Goal: Information Seeking & Learning: Find specific fact

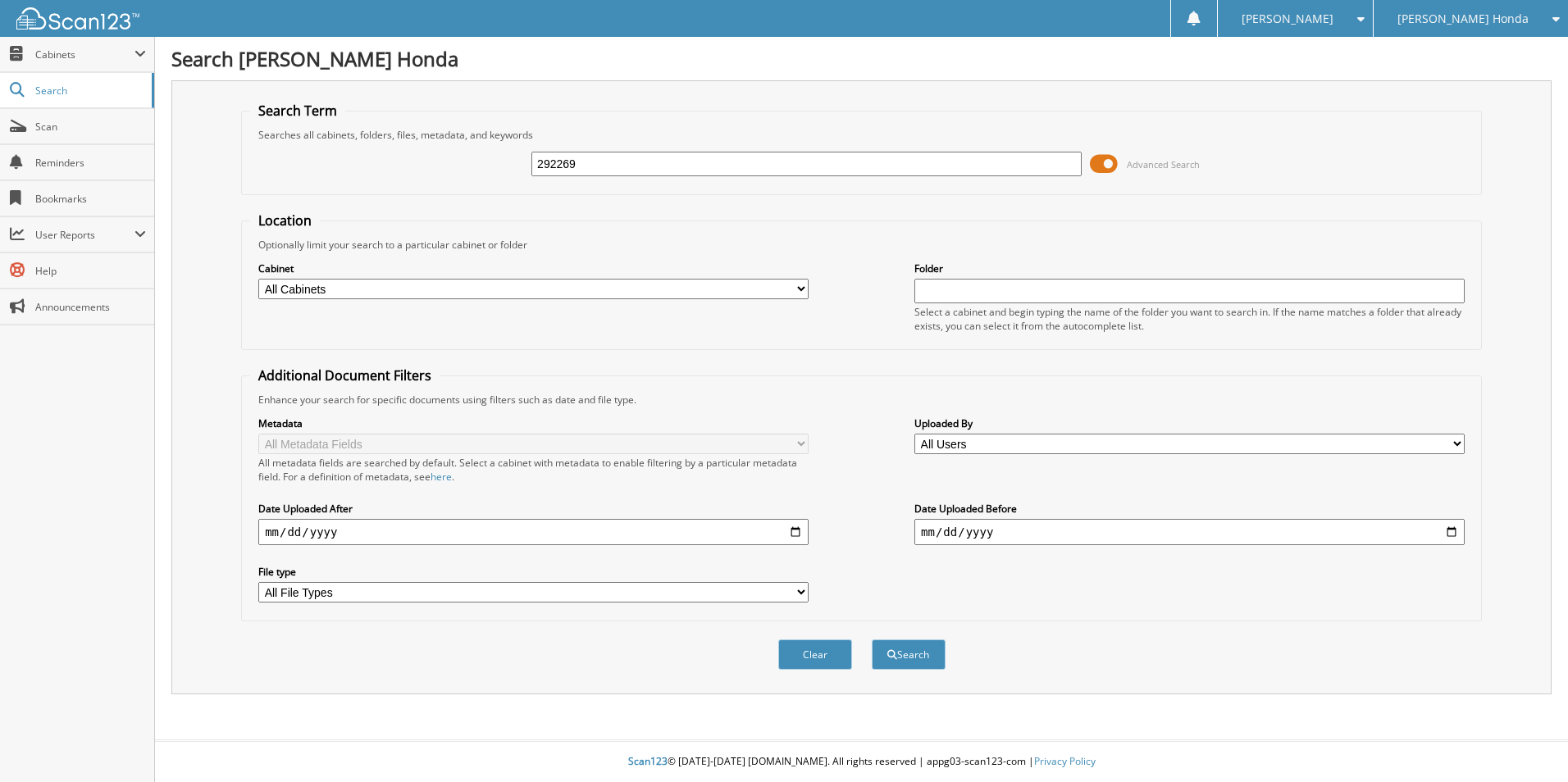
type input "292269"
click at [871, 639] on button "Search" at bounding box center [908, 654] width 73 height 30
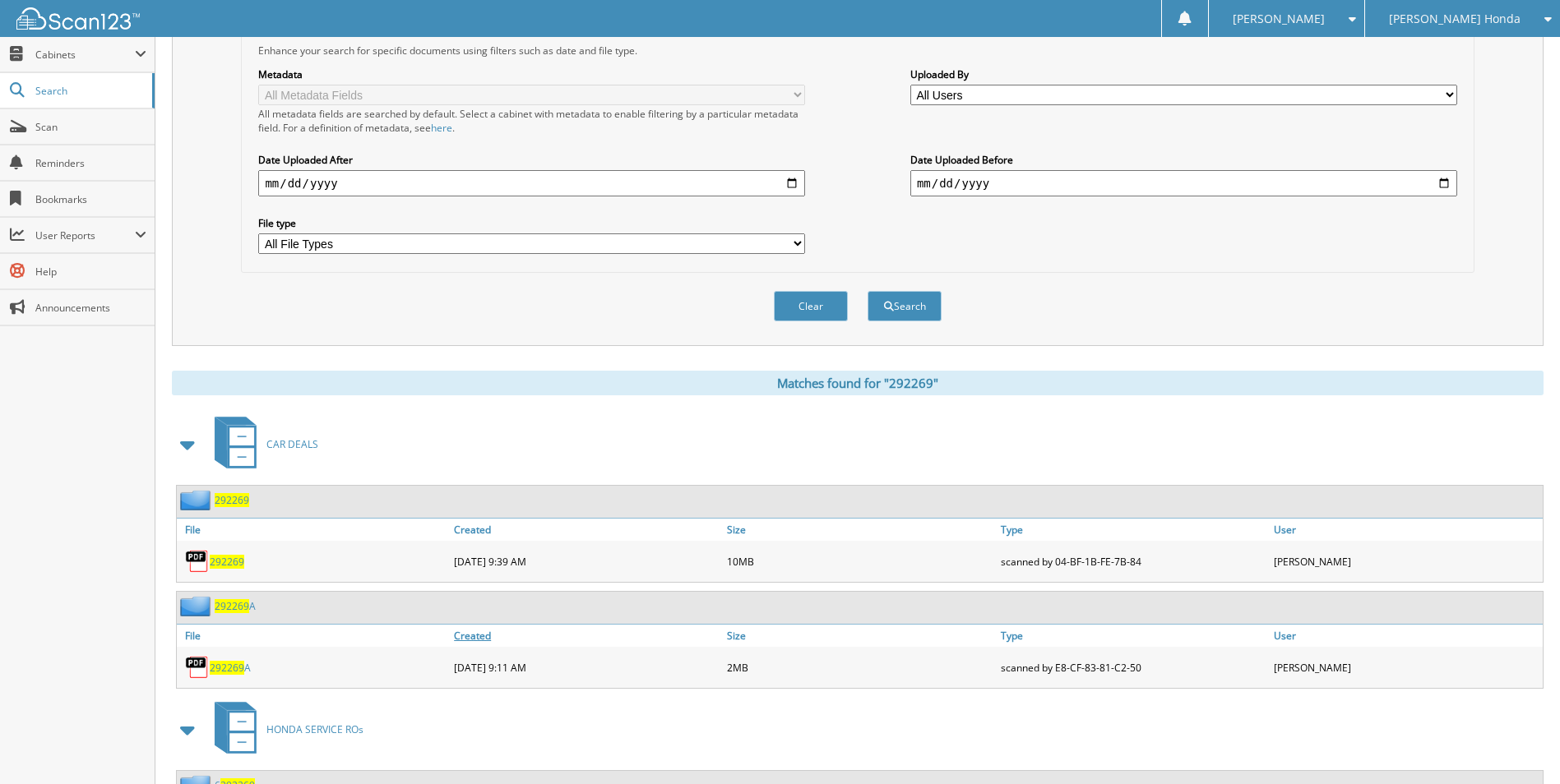
scroll to position [484, 0]
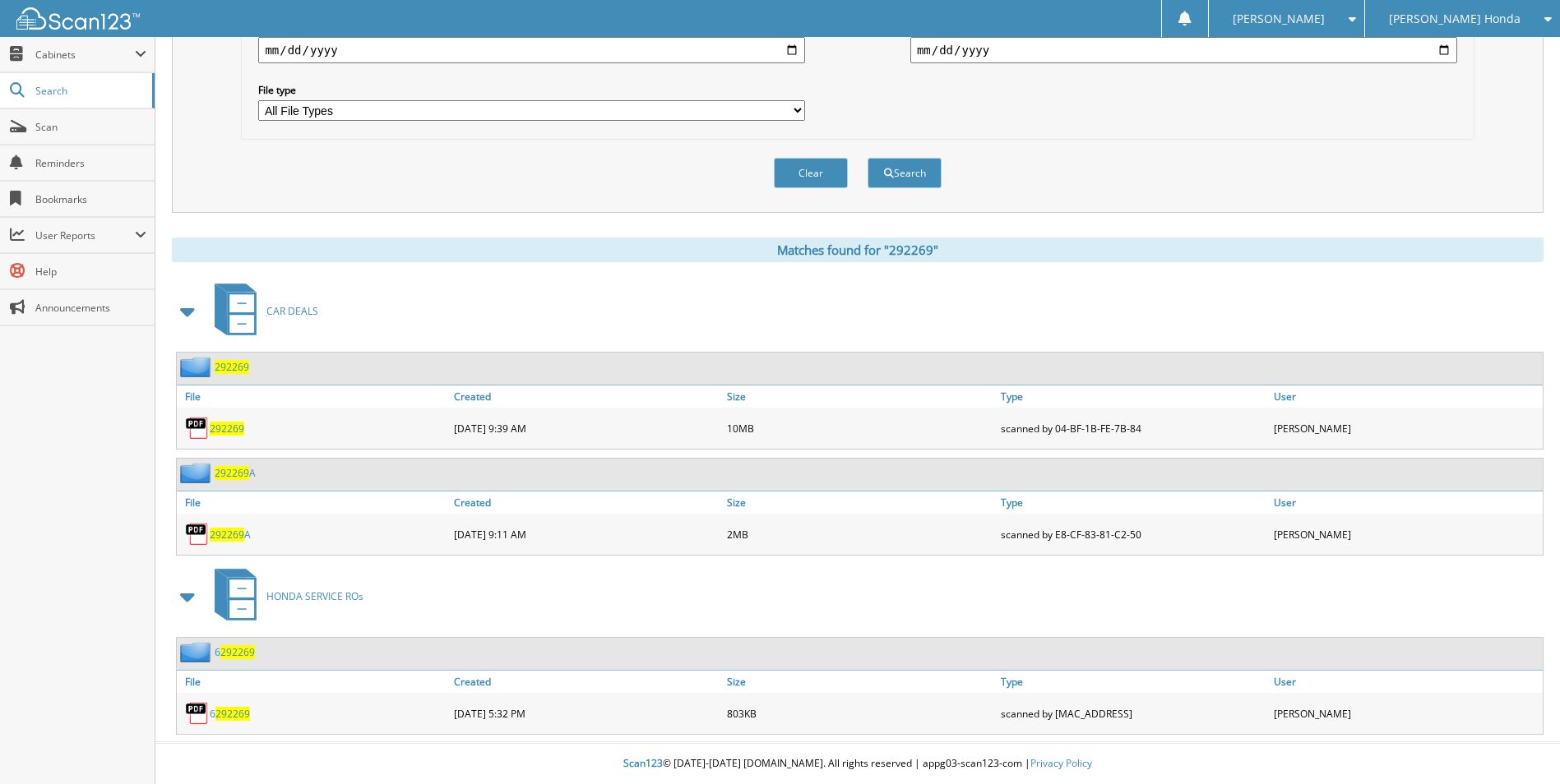
click at [242, 425] on span "292269" at bounding box center [227, 429] width 35 height 14
